Goal: Information Seeking & Learning: Learn about a topic

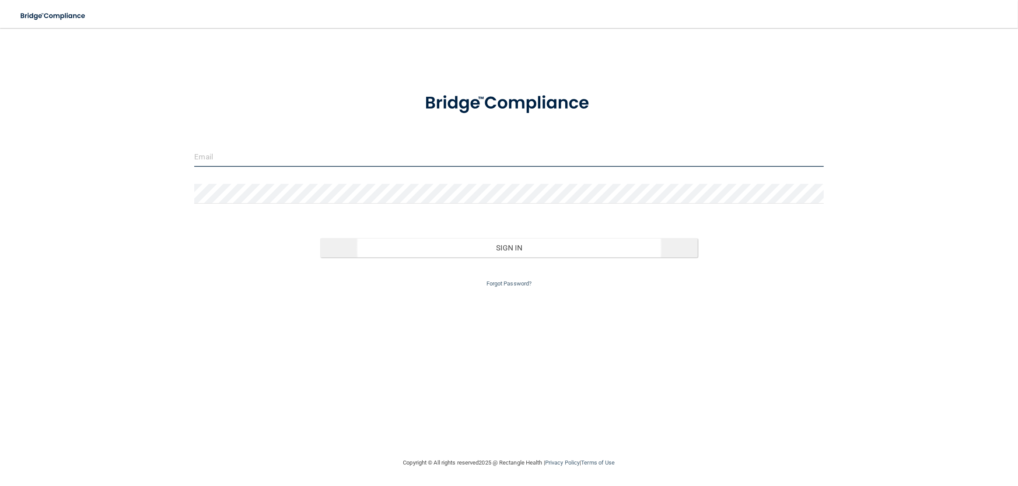
type input "[EMAIL_ADDRESS][DOMAIN_NAME]"
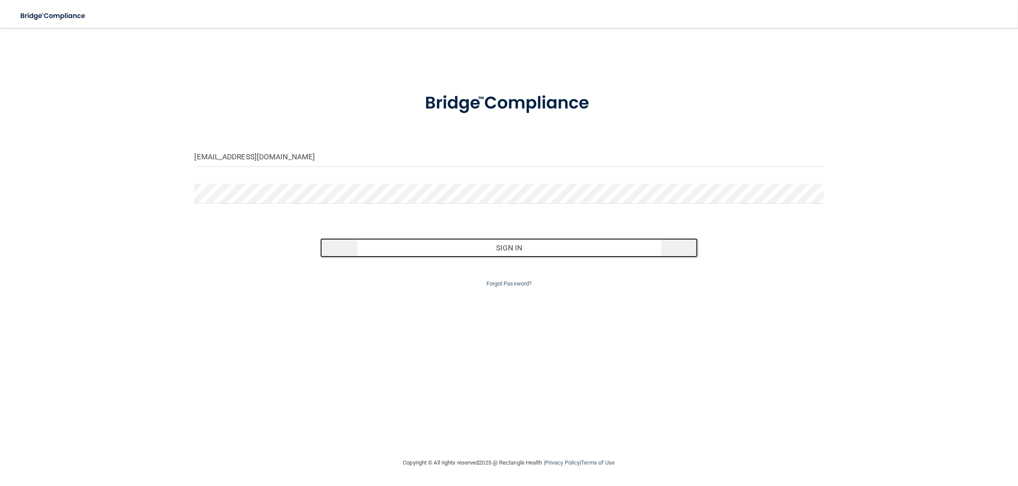
click at [542, 255] on button "Sign In" at bounding box center [509, 247] width 378 height 19
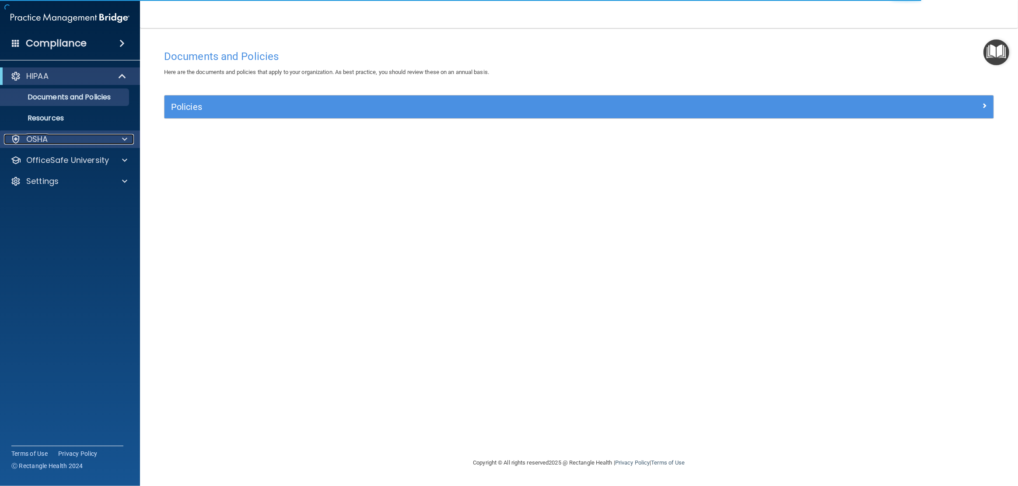
click at [66, 140] on div "OSHA" at bounding box center [58, 139] width 109 height 11
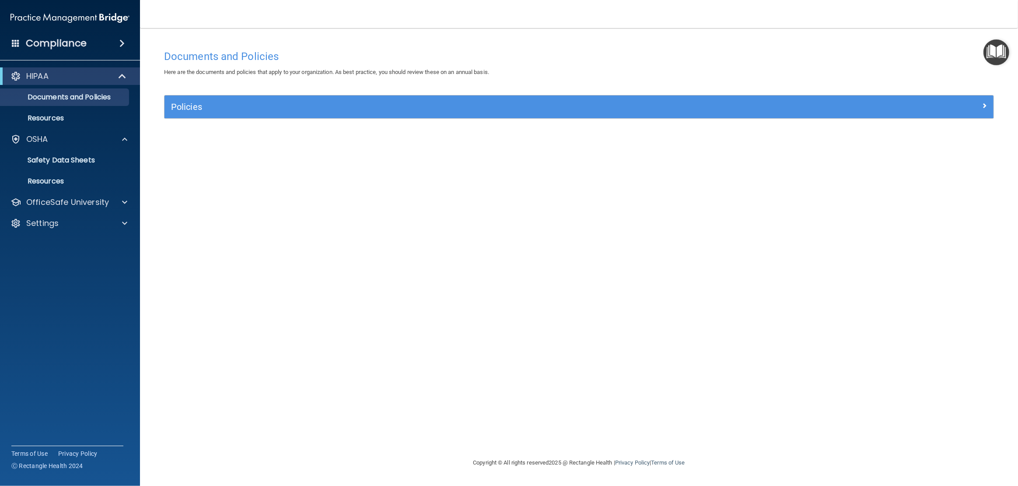
click at [126, 39] on div "Compliance" at bounding box center [70, 43] width 140 height 19
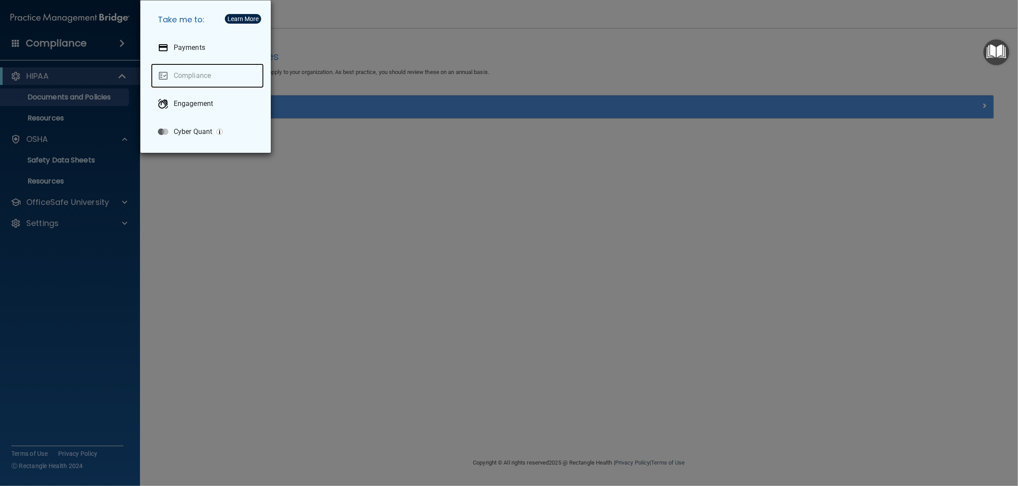
click at [199, 76] on link "Compliance" at bounding box center [207, 75] width 113 height 25
click at [245, 20] on div "Learn More" at bounding box center [243, 19] width 31 height 6
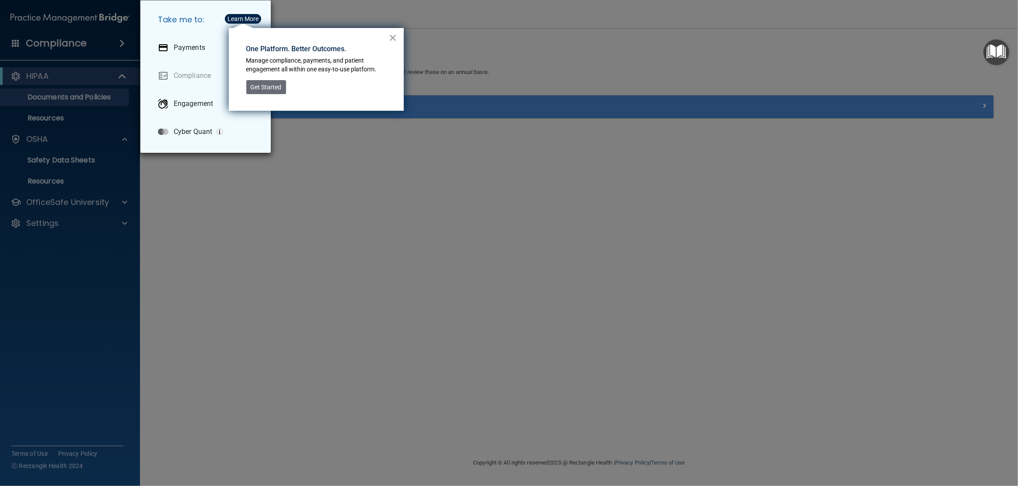
click at [393, 39] on button "×" at bounding box center [393, 38] width 8 height 14
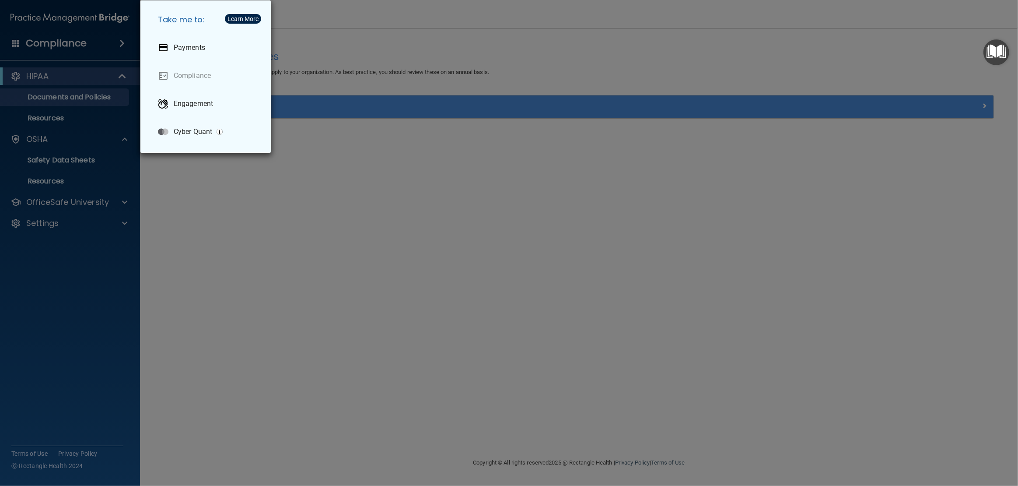
click at [170, 197] on div "Take me to: Payments Compliance Engagement Cyber Quant" at bounding box center [509, 243] width 1018 height 486
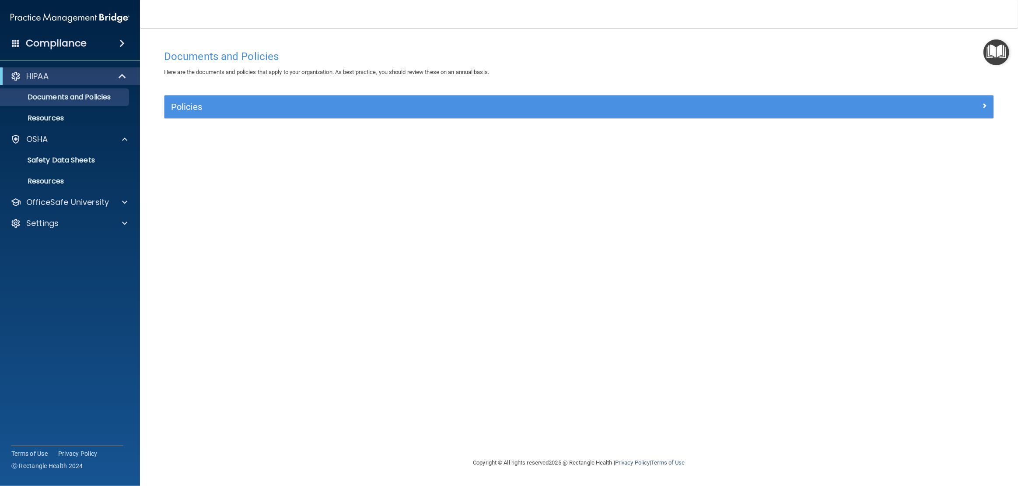
click at [122, 43] on span at bounding box center [121, 43] width 5 height 11
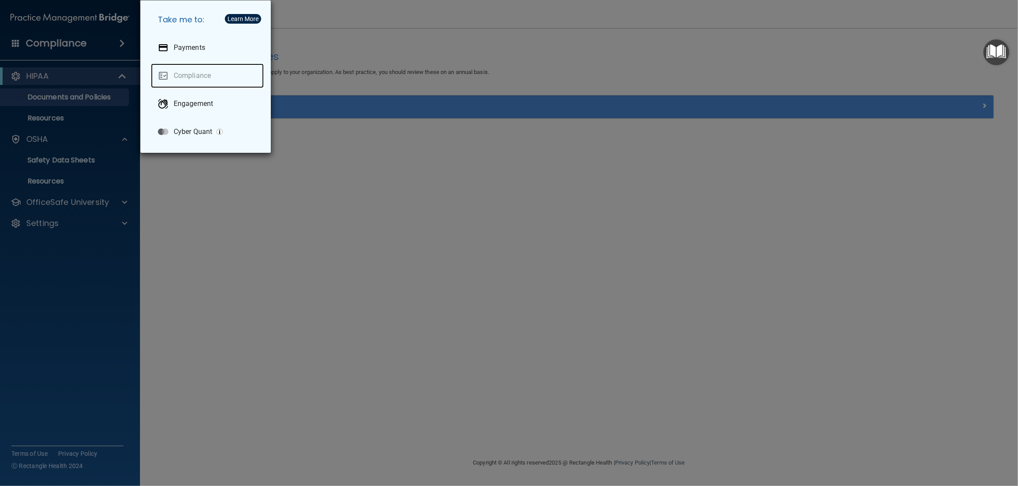
click at [194, 76] on link "Compliance" at bounding box center [207, 75] width 113 height 25
click at [91, 95] on div "Take me to: Payments Compliance Engagement Cyber Quant" at bounding box center [509, 243] width 1018 height 486
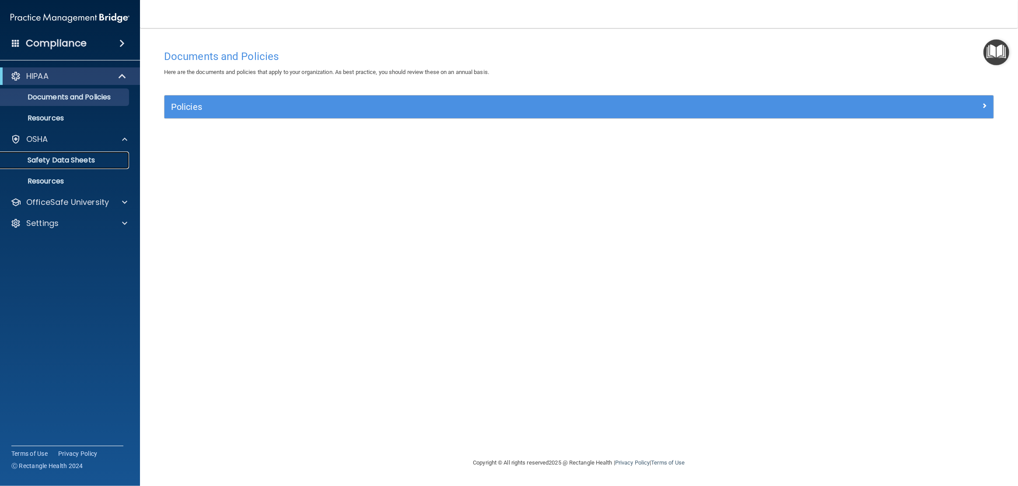
click at [59, 165] on link "Safety Data Sheets" at bounding box center [60, 160] width 138 height 18
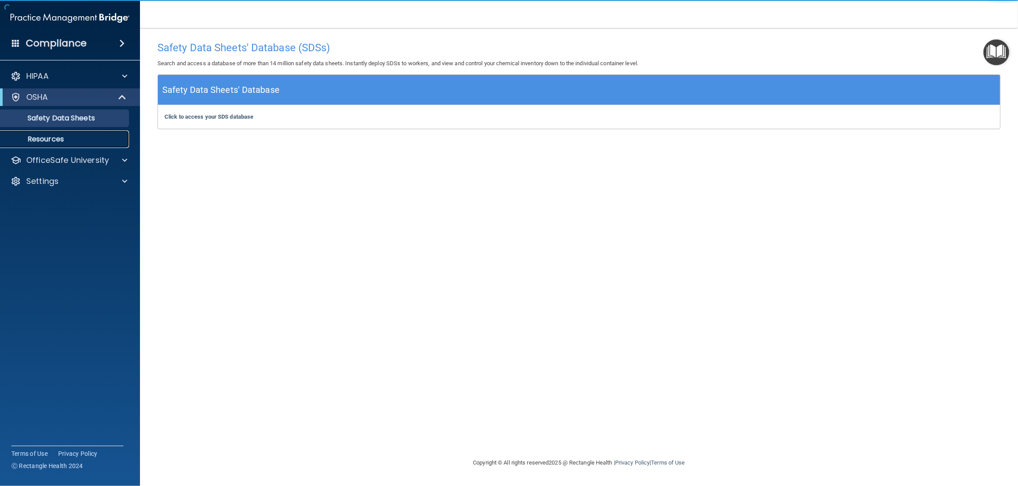
click at [65, 143] on p "Resources" at bounding box center [65, 139] width 119 height 9
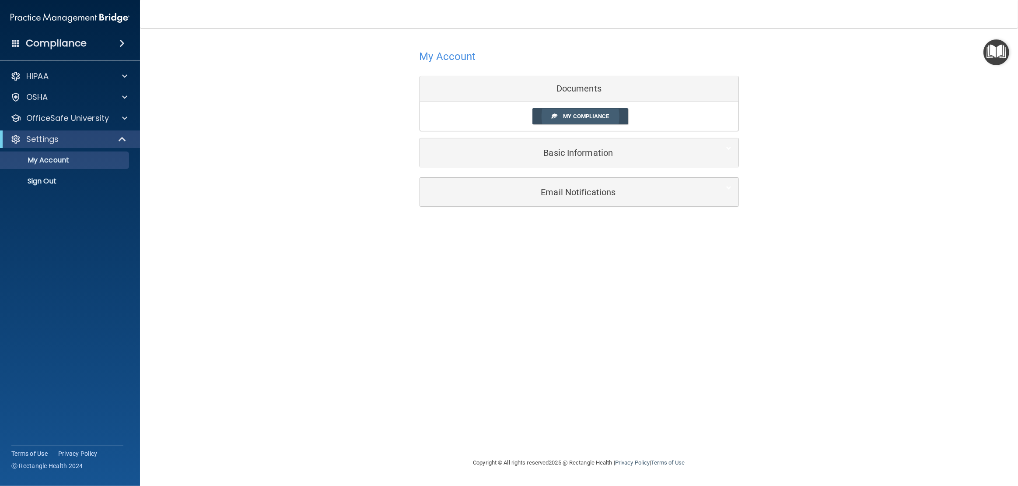
click at [580, 112] on link "My Compliance" at bounding box center [580, 116] width 96 height 16
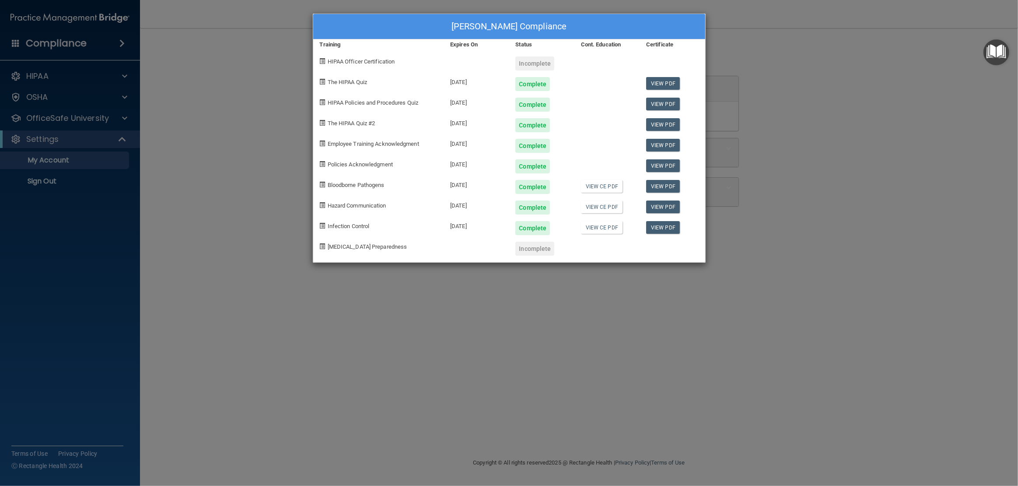
click at [545, 248] on div "Incomplete" at bounding box center [534, 249] width 39 height 14
click at [516, 247] on div "Incomplete" at bounding box center [534, 249] width 39 height 14
click at [606, 188] on link "View CE PDF" at bounding box center [602, 186] width 42 height 13
click at [752, 84] on div "[PERSON_NAME] Compliance Training Expires On Status Cont. Education Certificate…" at bounding box center [509, 243] width 1018 height 486
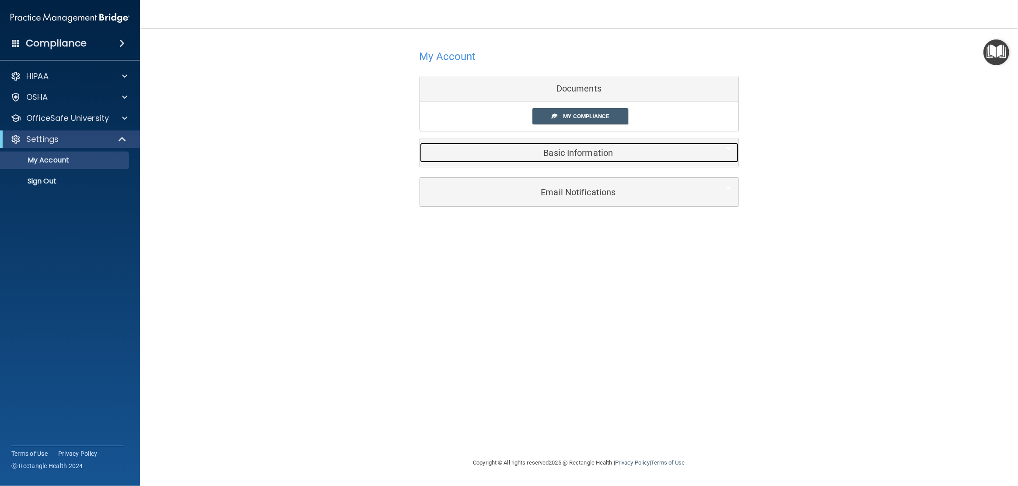
click at [572, 156] on h5 "Basic Information" at bounding box center [566, 153] width 279 height 10
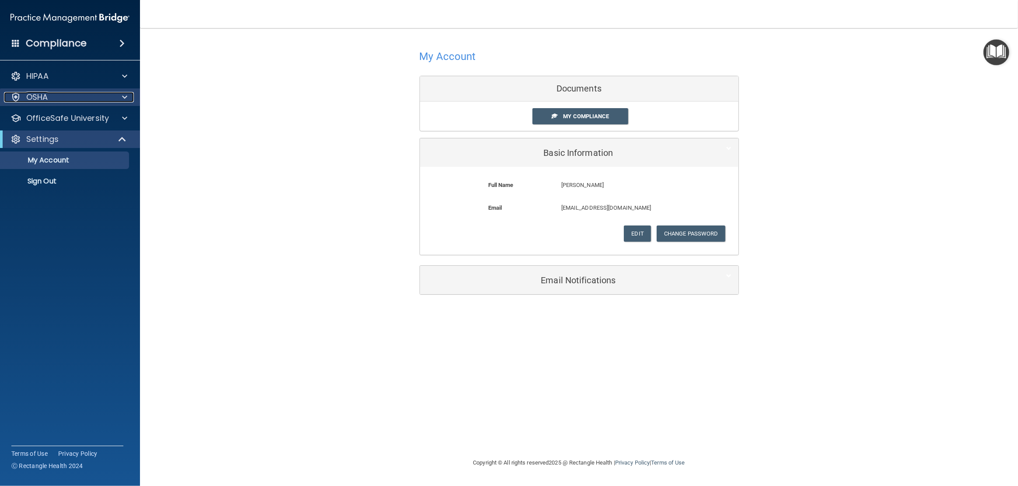
click at [69, 96] on div "OSHA" at bounding box center [58, 97] width 109 height 11
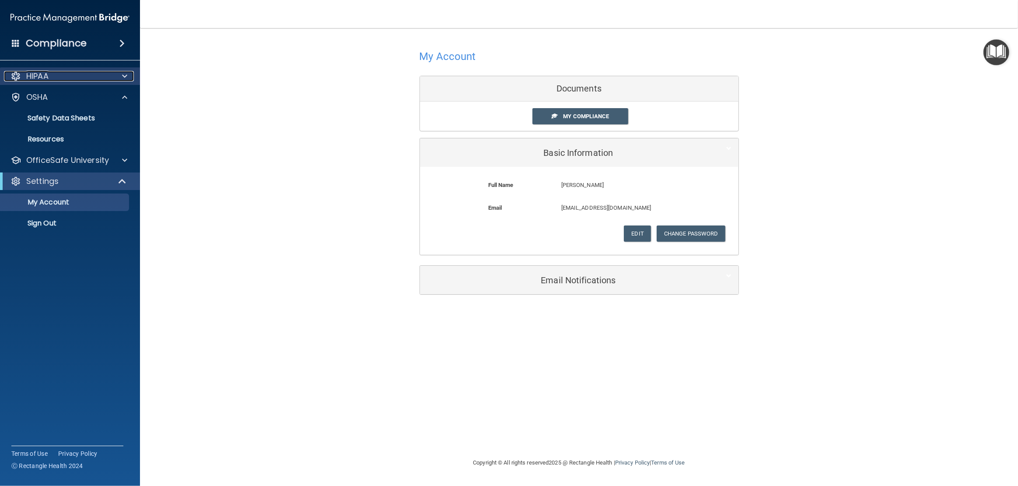
click at [60, 71] on div "HIPAA" at bounding box center [58, 76] width 109 height 11
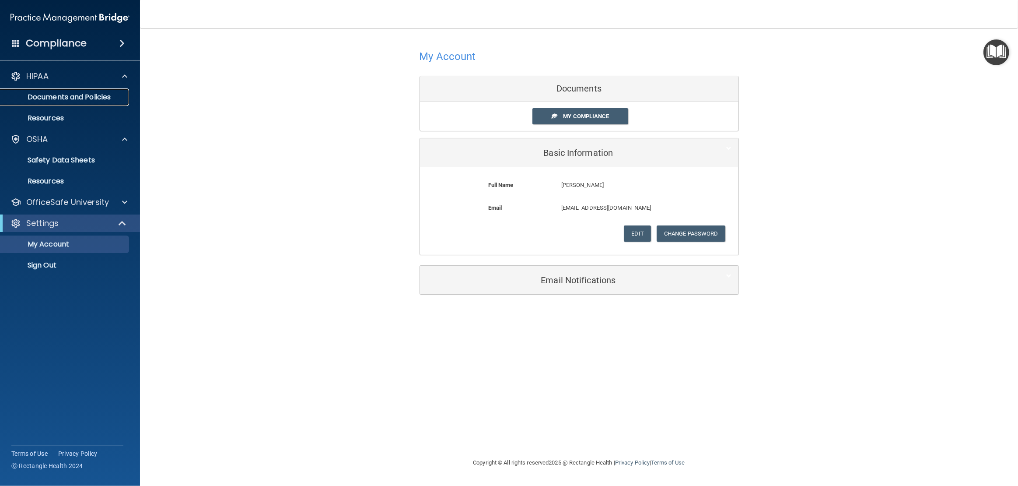
click at [57, 93] on p "Documents and Policies" at bounding box center [65, 97] width 119 height 9
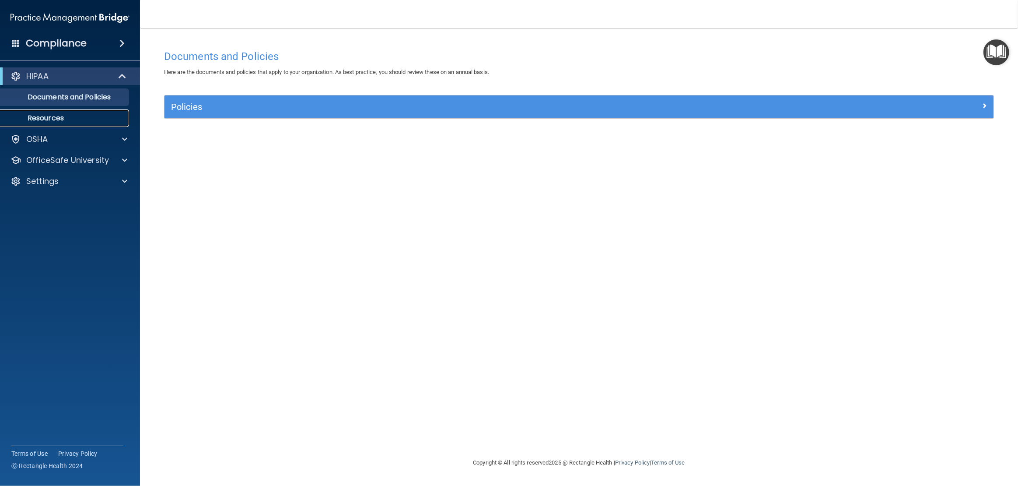
click at [47, 114] on p "Resources" at bounding box center [65, 118] width 119 height 9
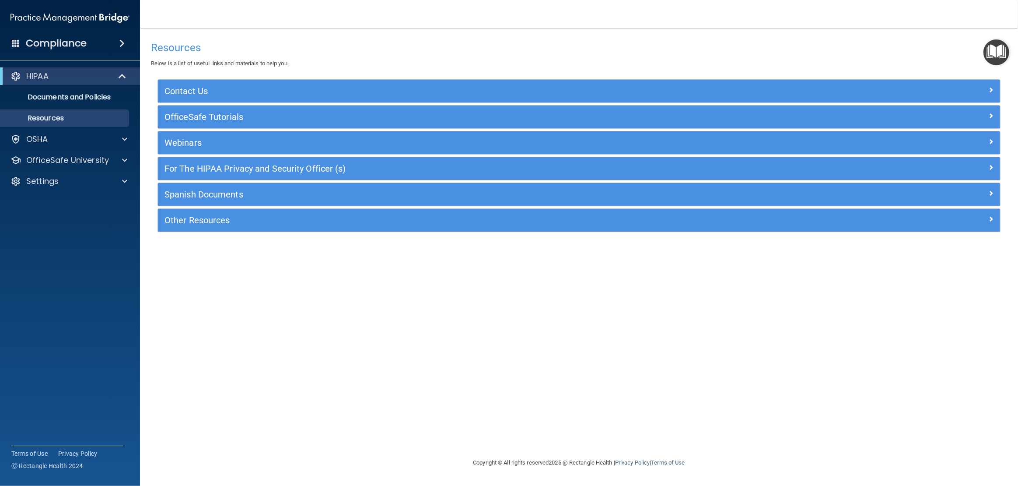
click at [92, 43] on div "Compliance" at bounding box center [70, 43] width 140 height 19
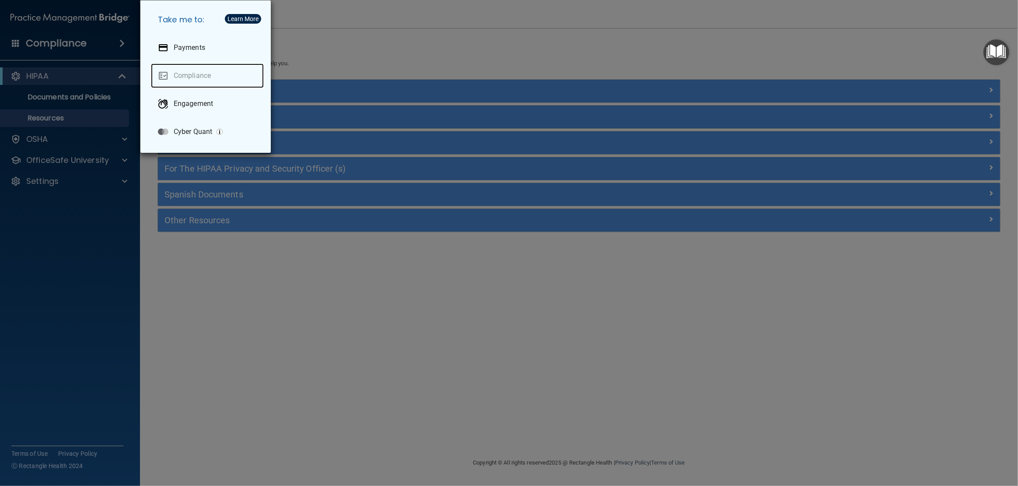
click at [177, 74] on link "Compliance" at bounding box center [207, 75] width 113 height 25
